Goal: Information Seeking & Learning: Learn about a topic

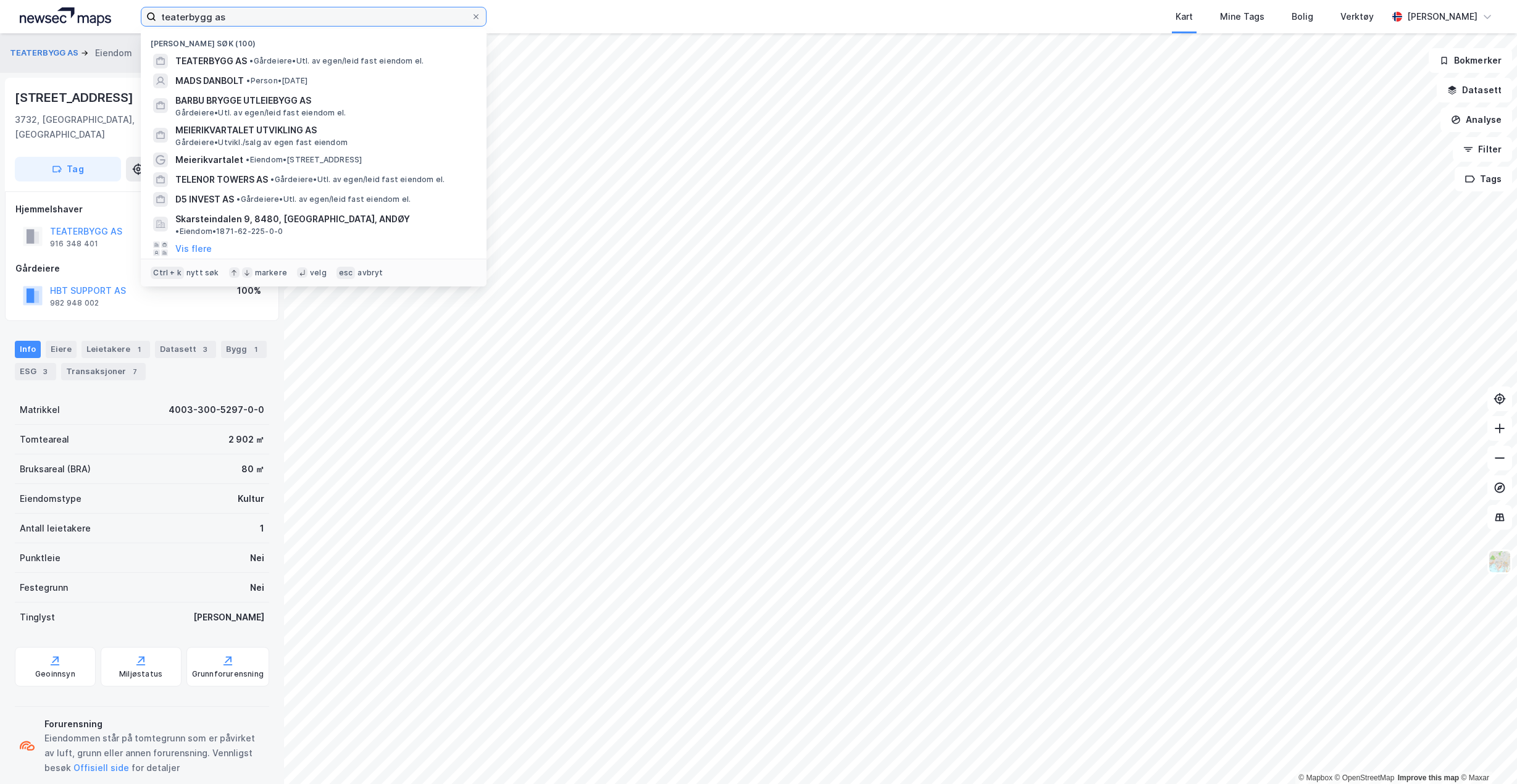
click at [374, 21] on input "teaterbygg as" at bounding box center [313, 16] width 315 height 18
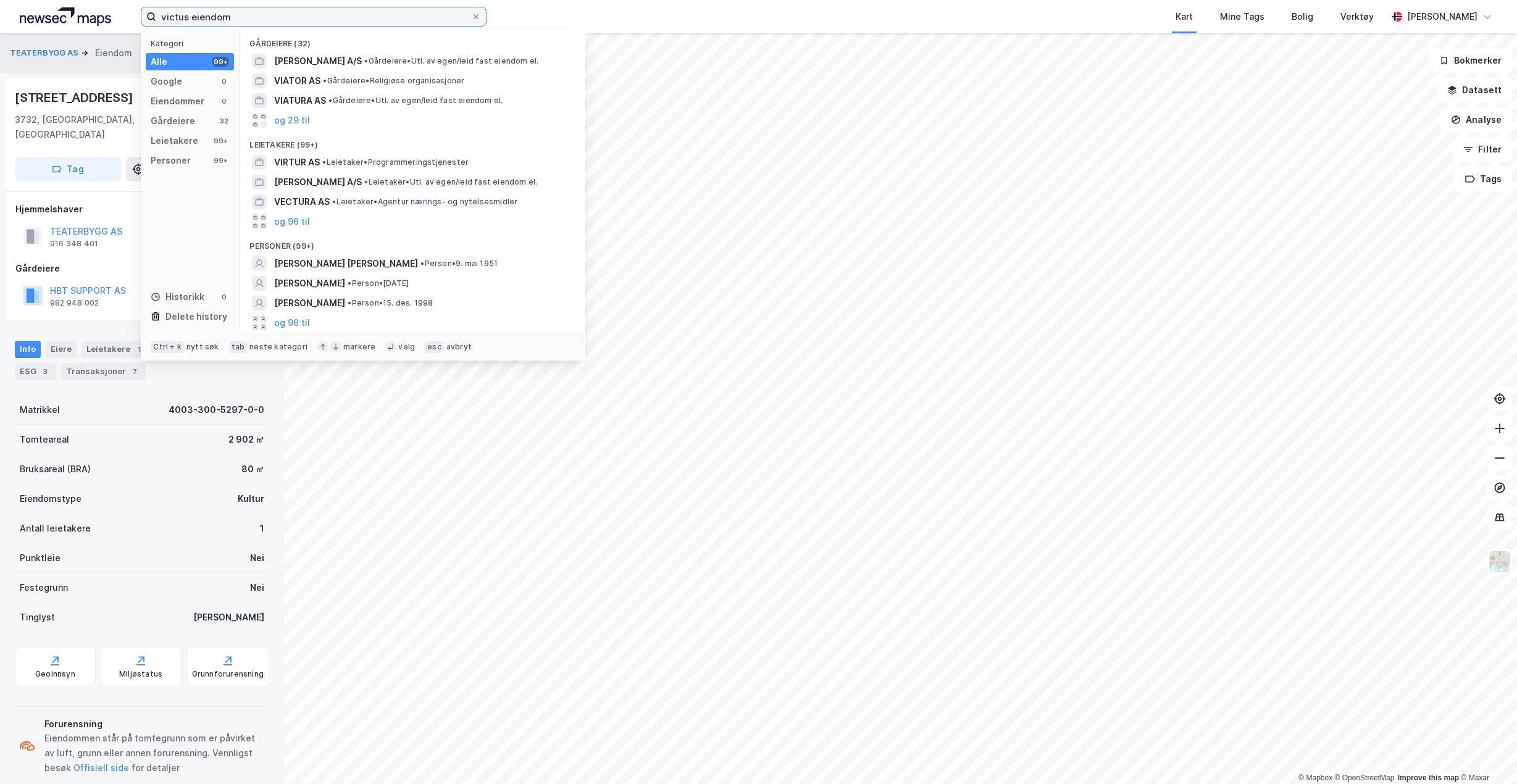
type input "victus eiendom"
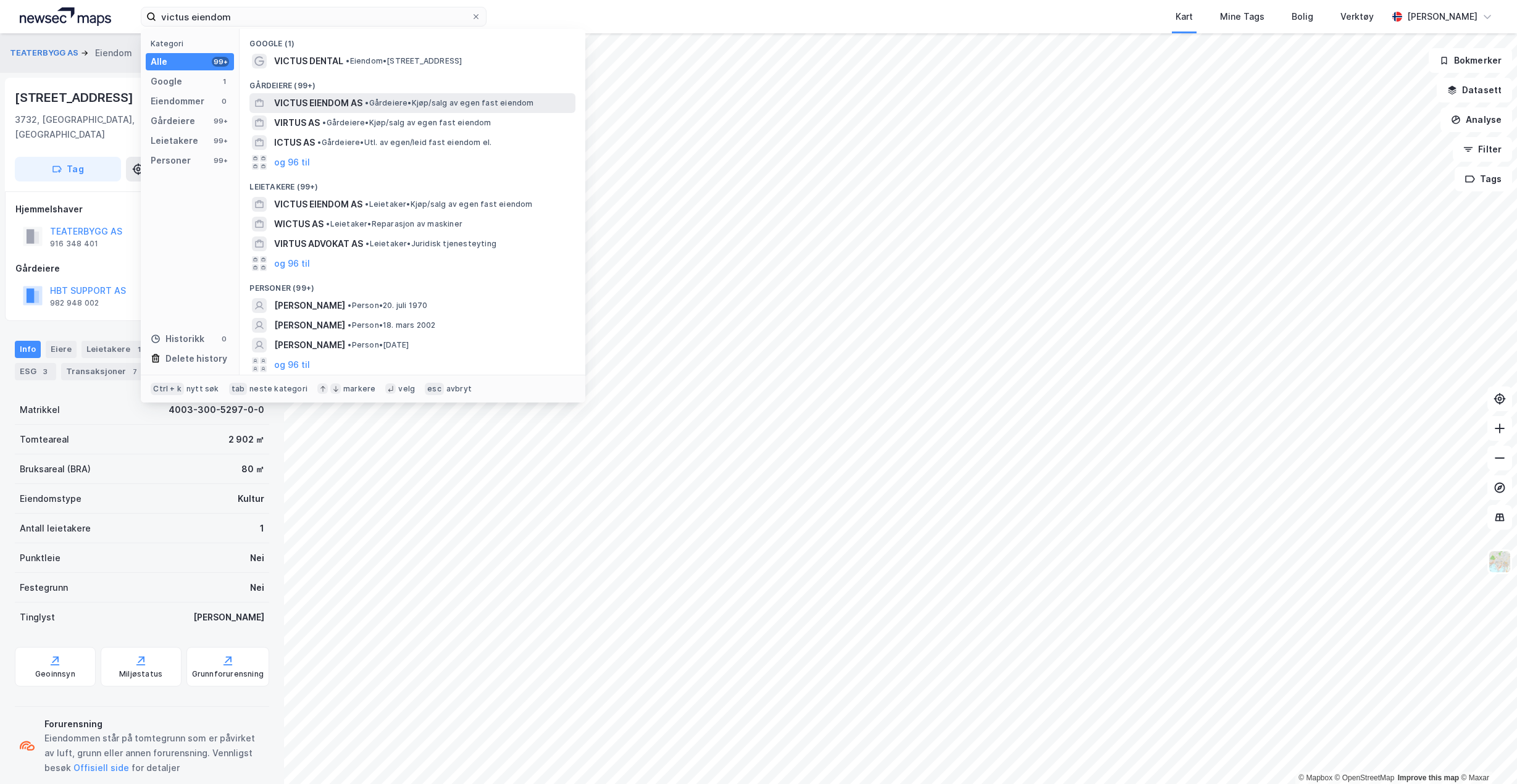
click at [421, 102] on span "• Gårdeiere • Kjøp/salg av egen fast eiendom" at bounding box center [449, 103] width 169 height 10
